Goal: Task Accomplishment & Management: Manage account settings

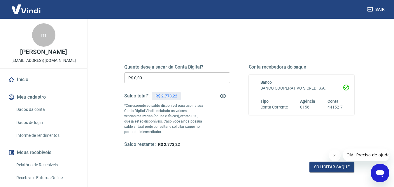
scroll to position [58, 0]
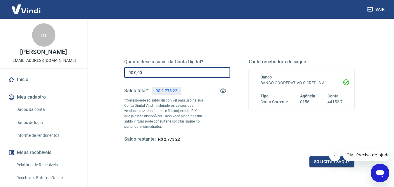
drag, startPoint x: 149, startPoint y: 72, endPoint x: 134, endPoint y: 71, distance: 15.5
click at [134, 71] on input "R$ 0,00" at bounding box center [177, 72] width 106 height 11
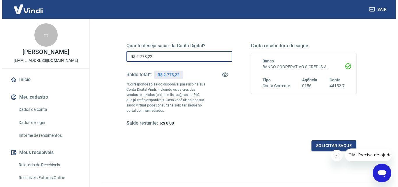
scroll to position [87, 0]
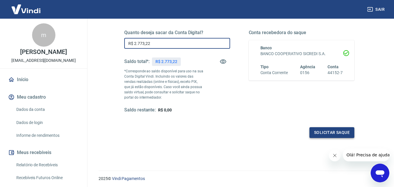
type input "R$ 2.773,22"
click at [322, 132] on button "Solicitar saque" at bounding box center [331, 132] width 45 height 11
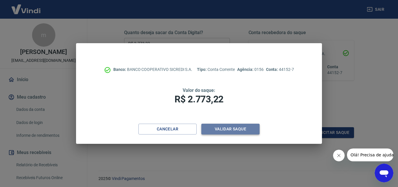
click at [236, 129] on button "Validar saque" at bounding box center [231, 129] width 58 height 11
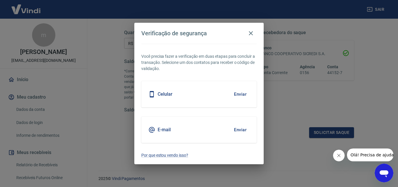
click at [238, 94] on button "Enviar" at bounding box center [240, 94] width 19 height 12
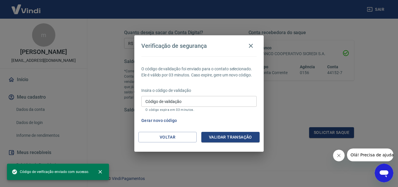
click at [182, 103] on input "Código de validação" at bounding box center [198, 101] width 115 height 11
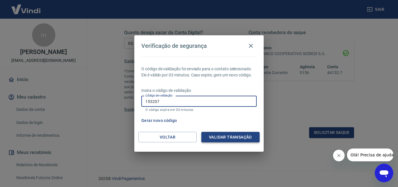
type input "153207"
click at [228, 135] on button "Validar transação" at bounding box center [231, 137] width 58 height 11
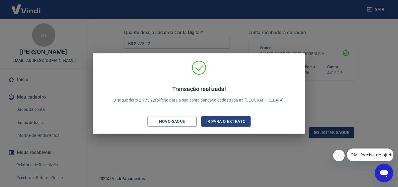
click at [330, 100] on div "Transação realizada! O saque de R$ 2.773,22 foi feito para a sua conta bancária…" at bounding box center [199, 93] width 398 height 187
